Goal: Obtain resource: Download file/media

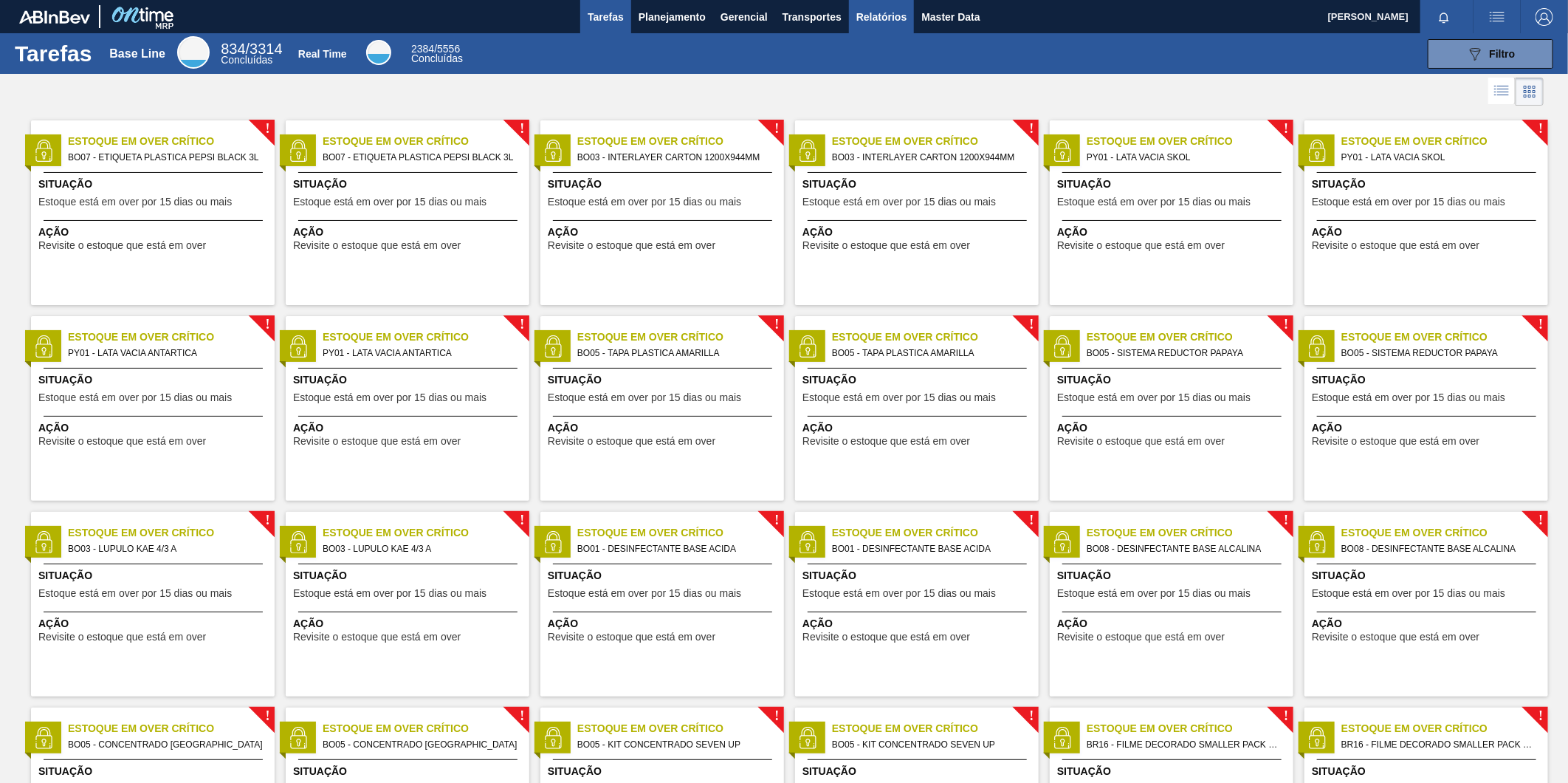
click at [880, 16] on span "Relatórios" at bounding box center [881, 17] width 50 height 18
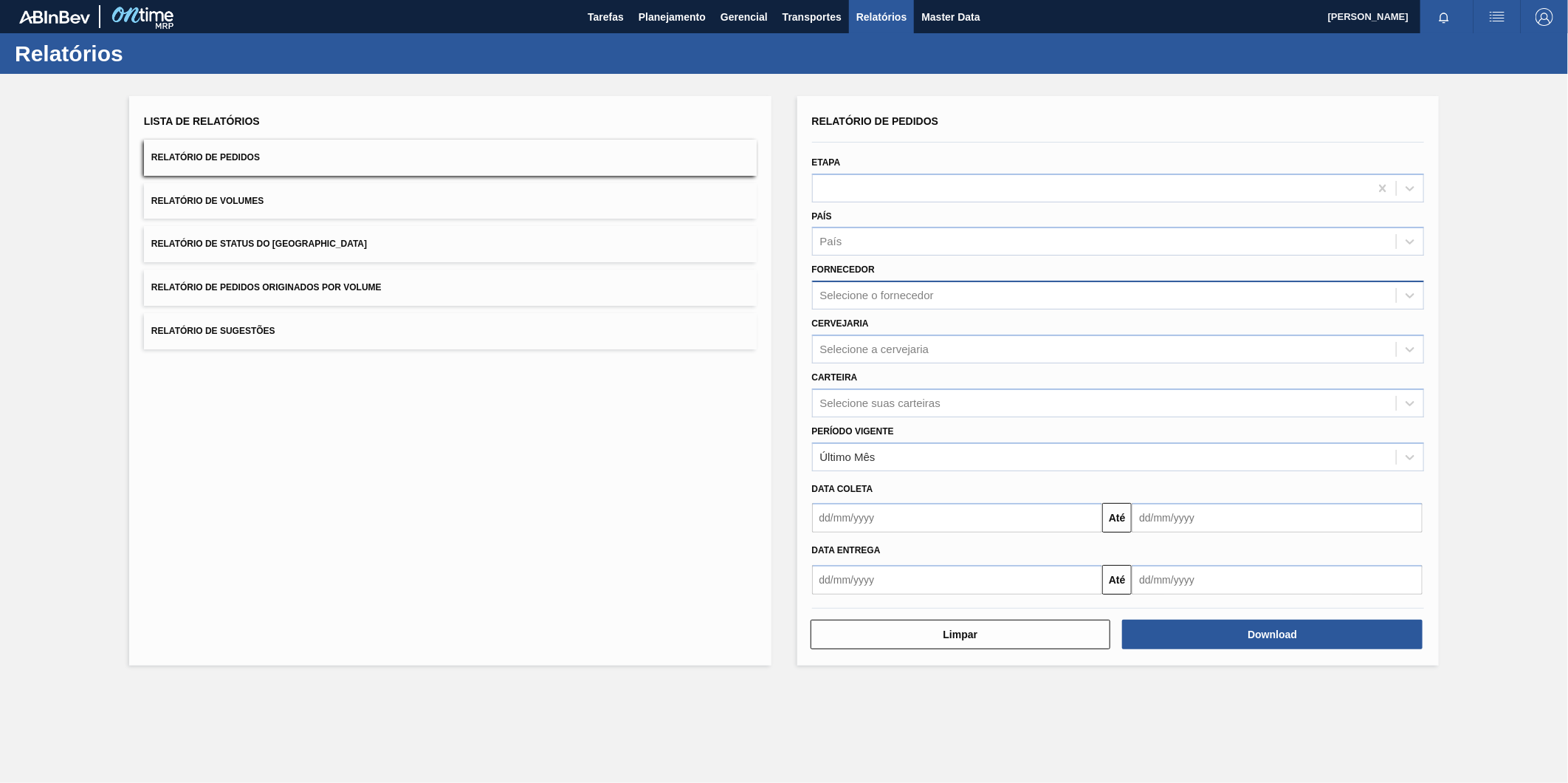
drag, startPoint x: 958, startPoint y: 321, endPoint x: 926, endPoint y: 302, distance: 37.2
click at [947, 313] on div "Cervejaria Selecione a cervejaria" at bounding box center [1118, 339] width 612 height 51
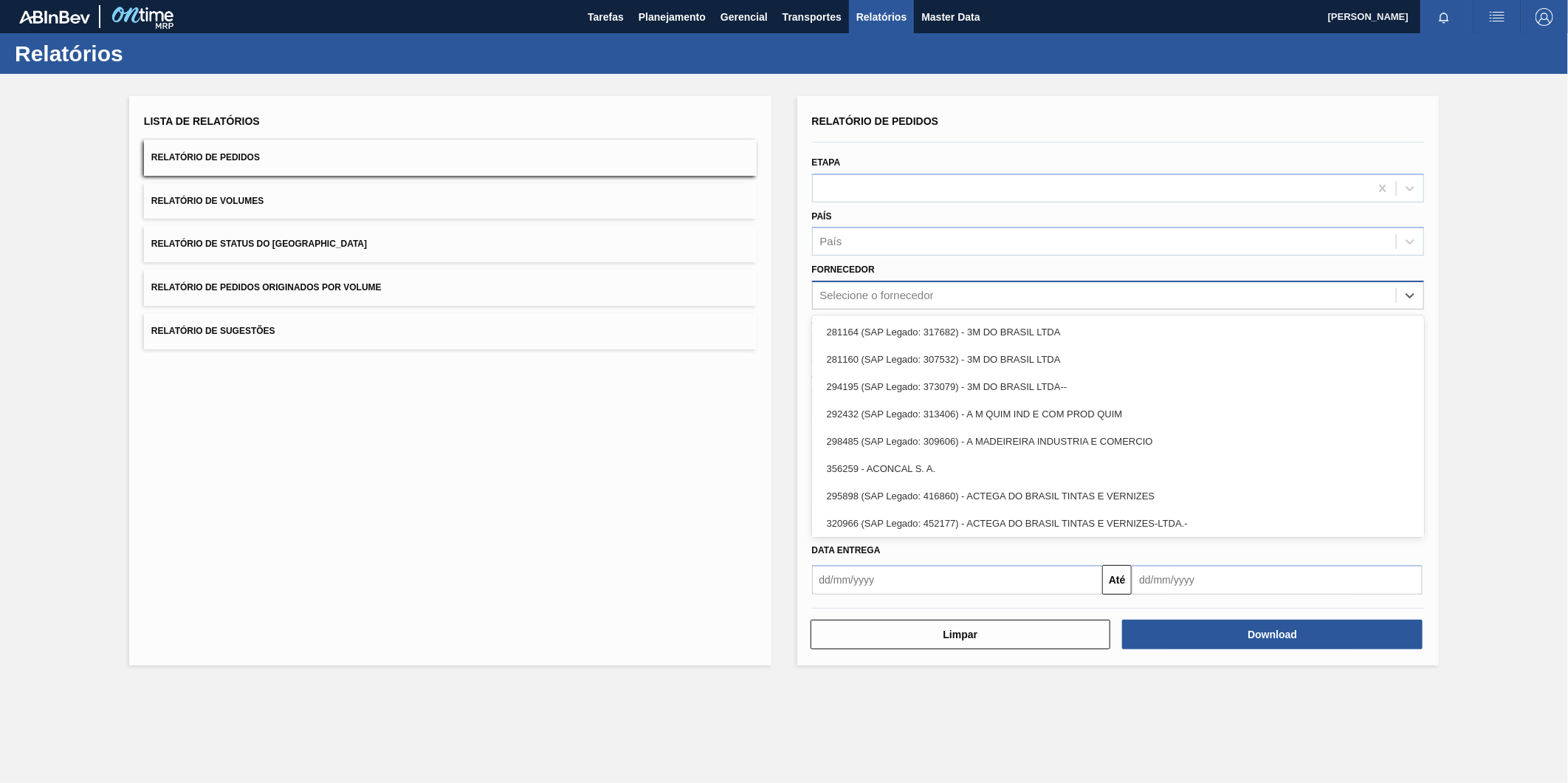
click at [926, 302] on div "Selecione o fornecedor" at bounding box center [1105, 296] width 584 height 22
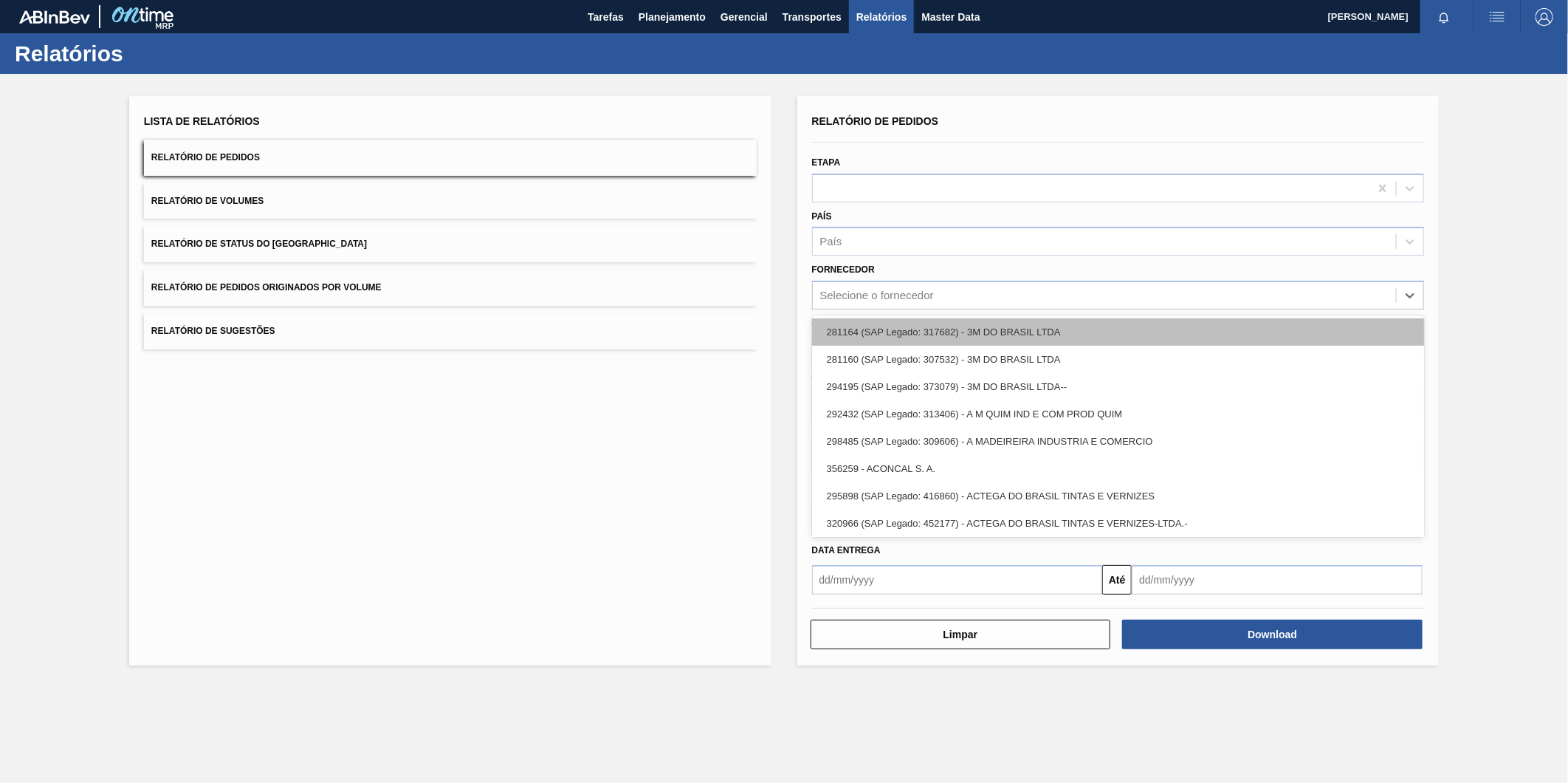
paste input "289877"
type input "289877"
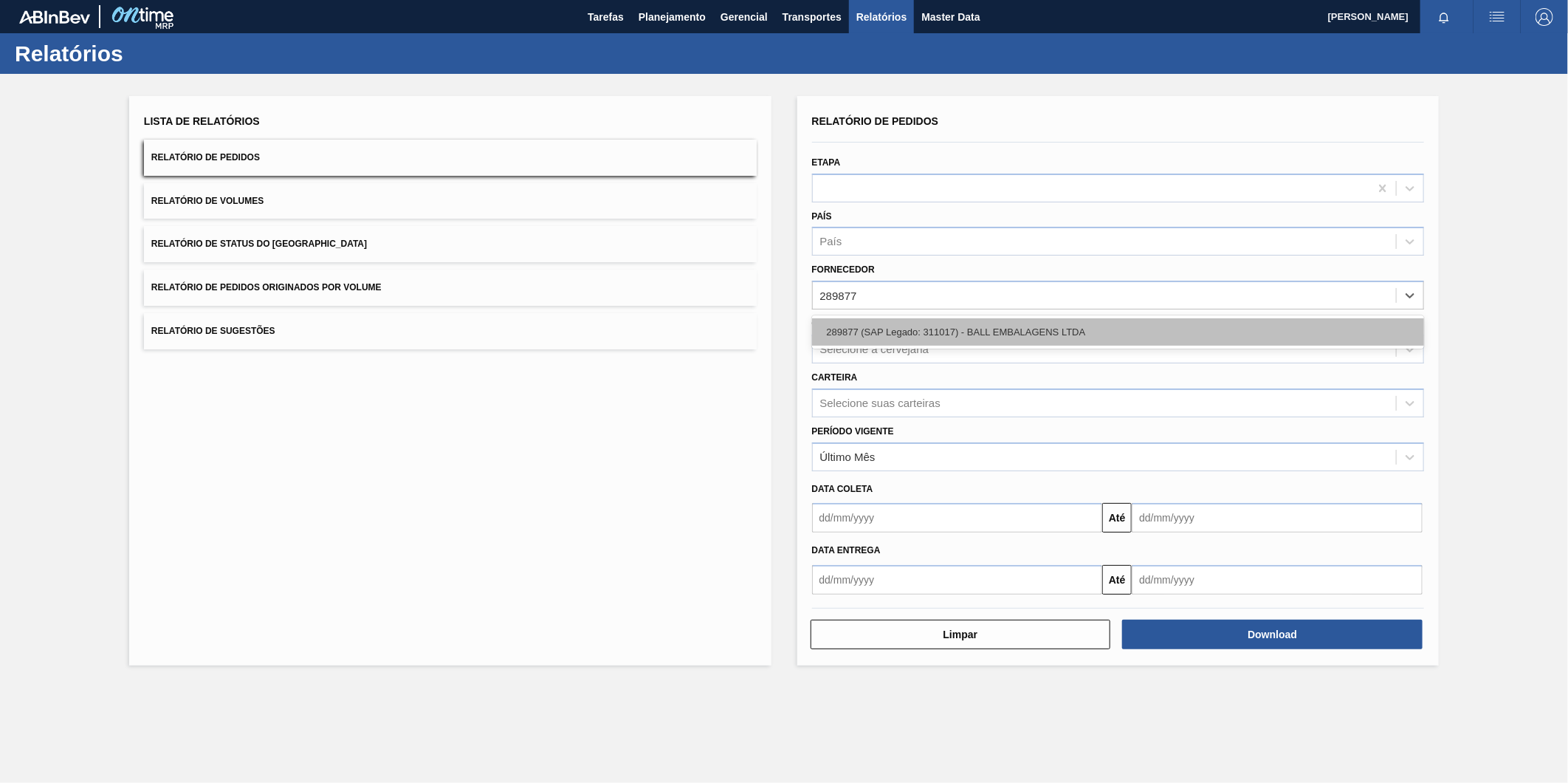
click at [918, 333] on div "289877 (SAP Legado: 311017) - BALL EMBALAGENS LTDA" at bounding box center [1118, 332] width 612 height 27
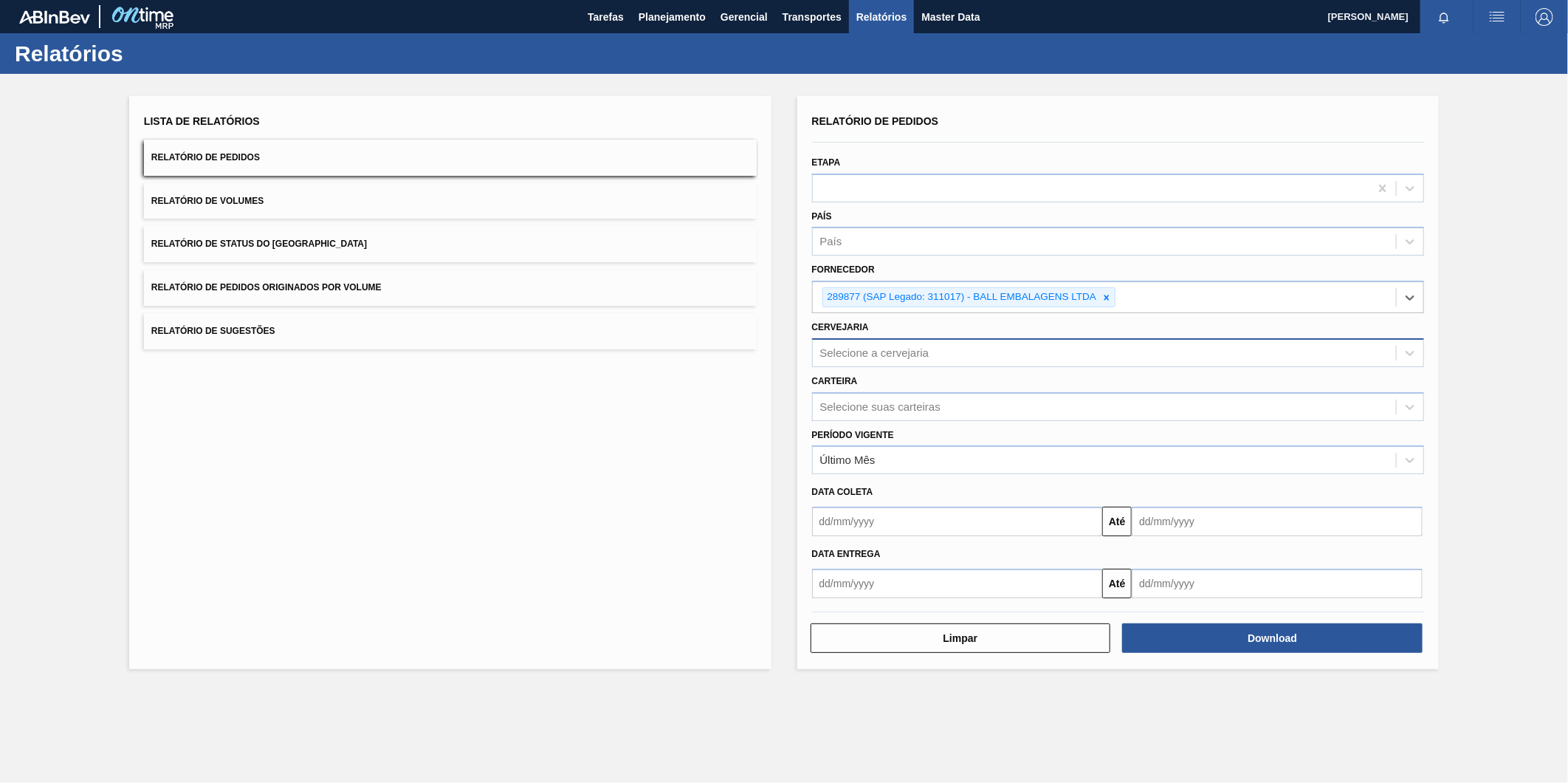
click at [917, 351] on div "Selecione a cervejaria" at bounding box center [875, 352] width 109 height 13
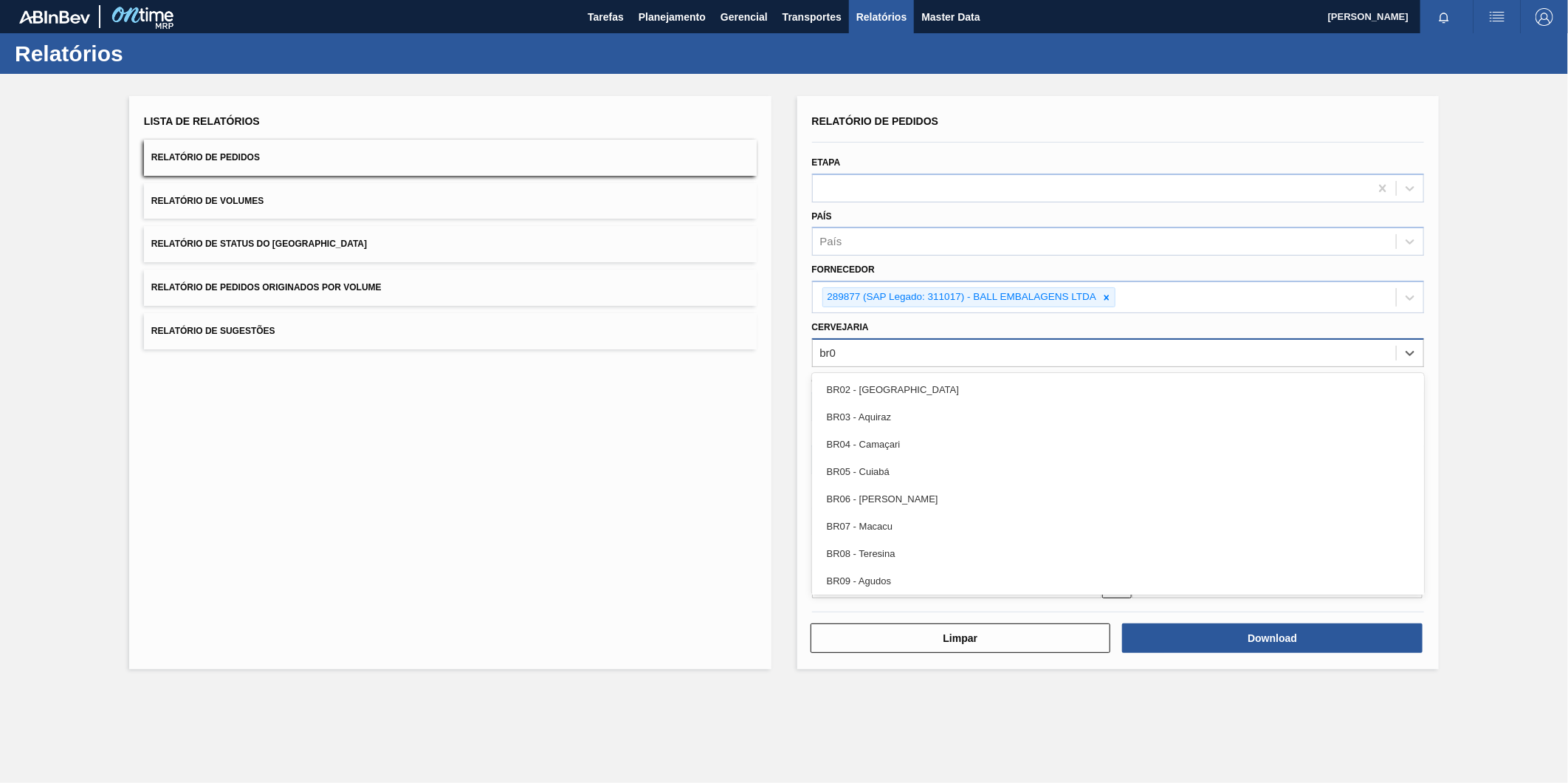
type input "br07"
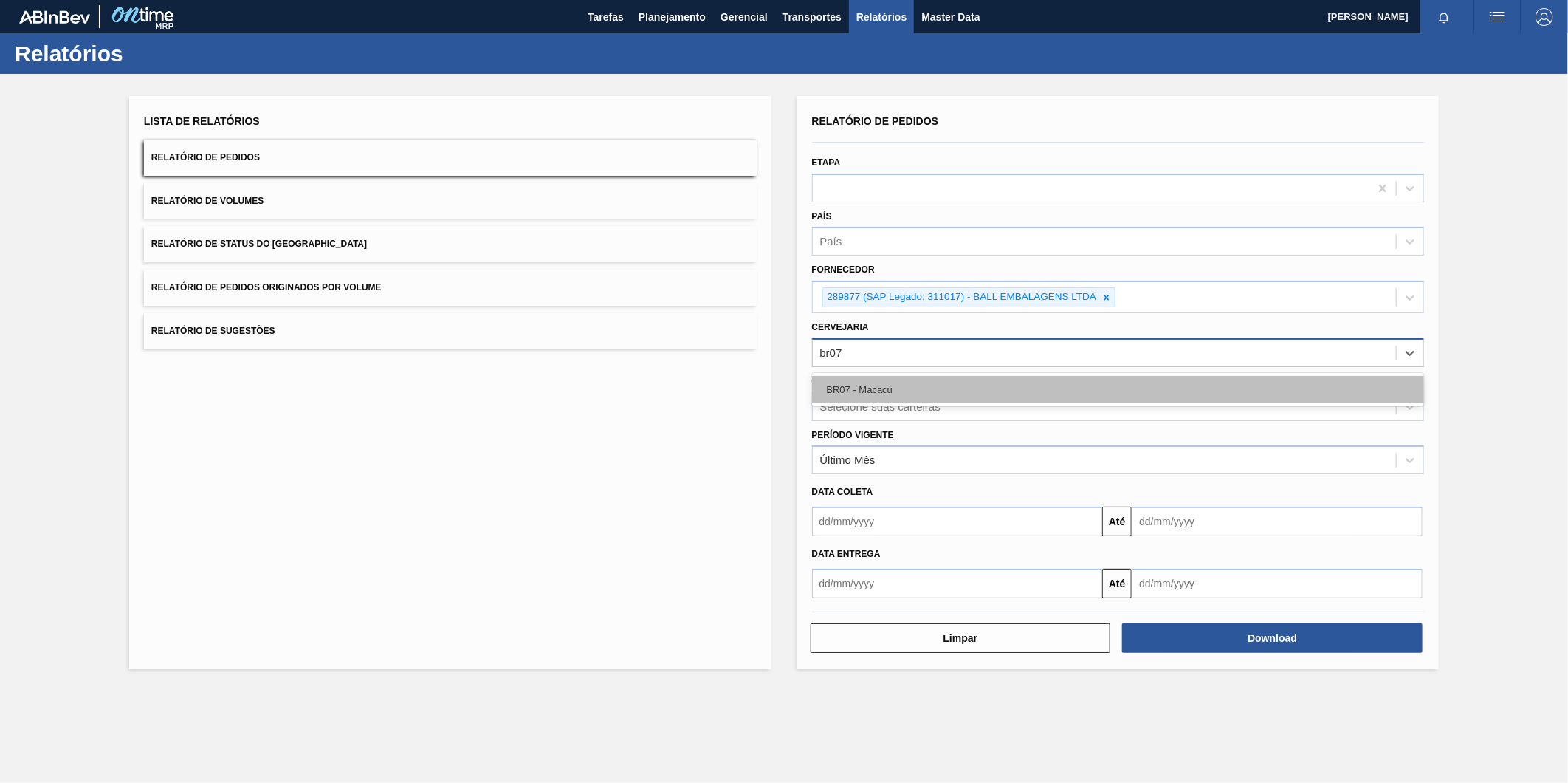
click at [906, 392] on div "BR07 - Macacu" at bounding box center [1118, 389] width 612 height 27
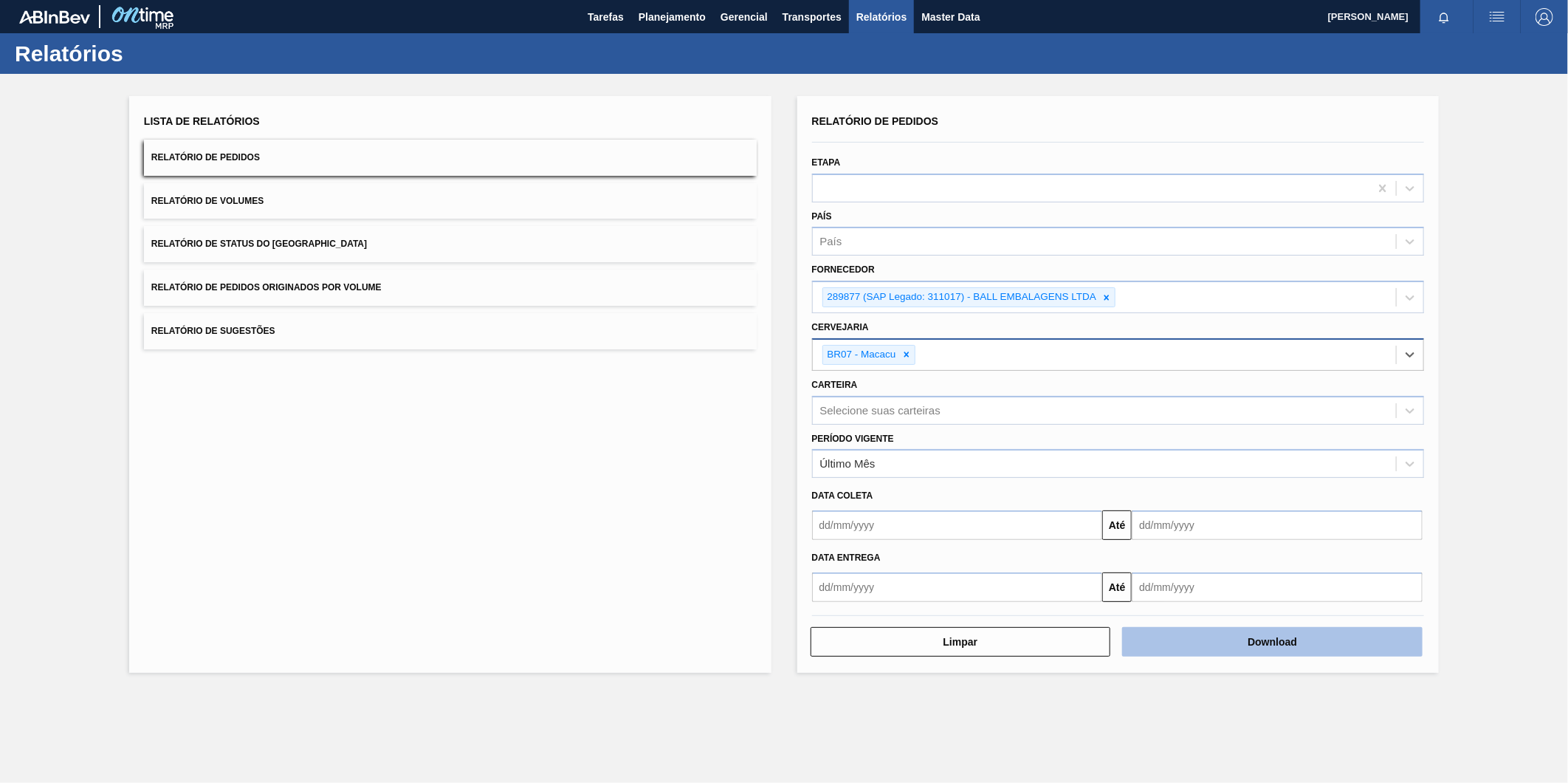
click at [1229, 635] on button "Download" at bounding box center [1272, 642] width 301 height 30
